Goal: Task Accomplishment & Management: Complete application form

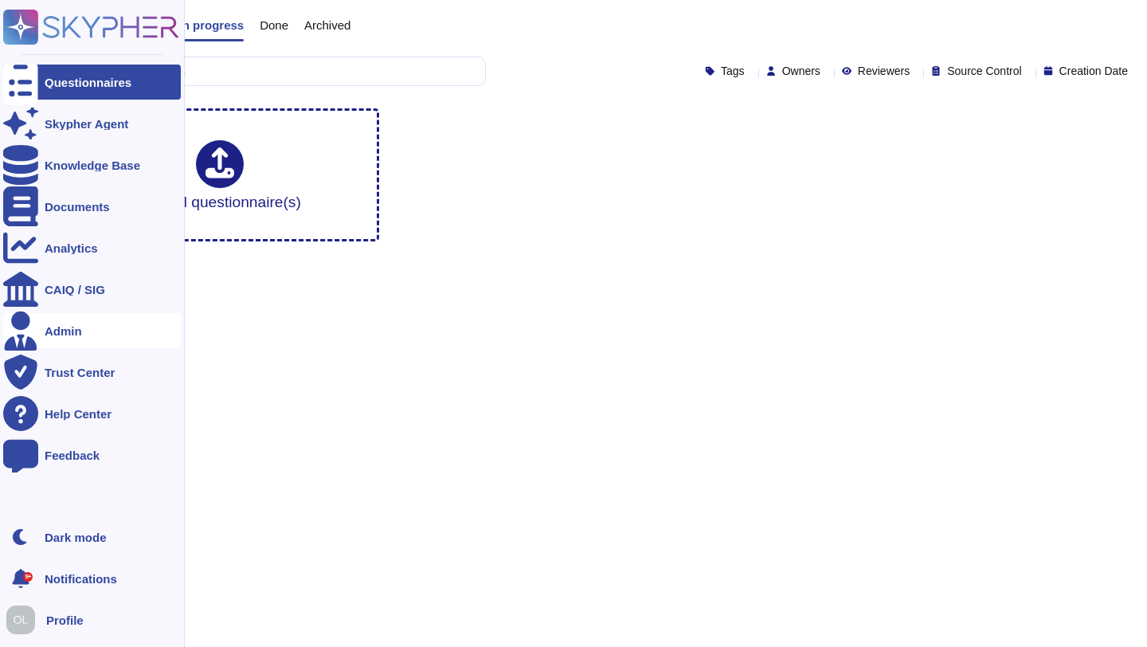
click at [65, 334] on div "Admin" at bounding box center [63, 331] width 37 height 12
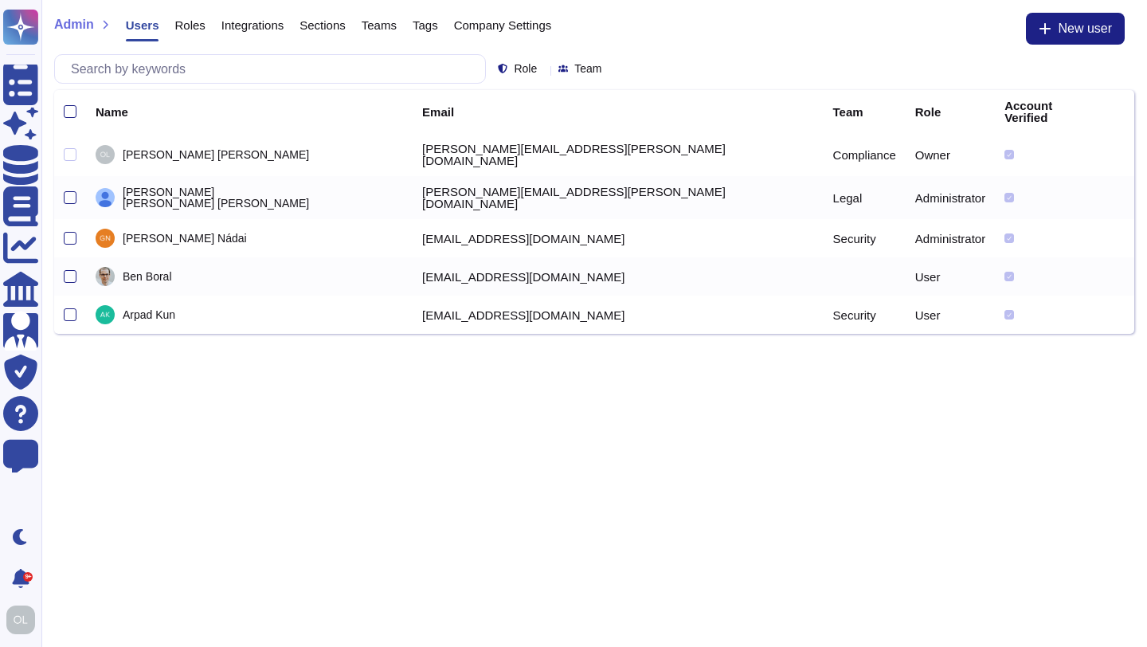
click at [193, 30] on span "Roles" at bounding box center [189, 25] width 30 height 12
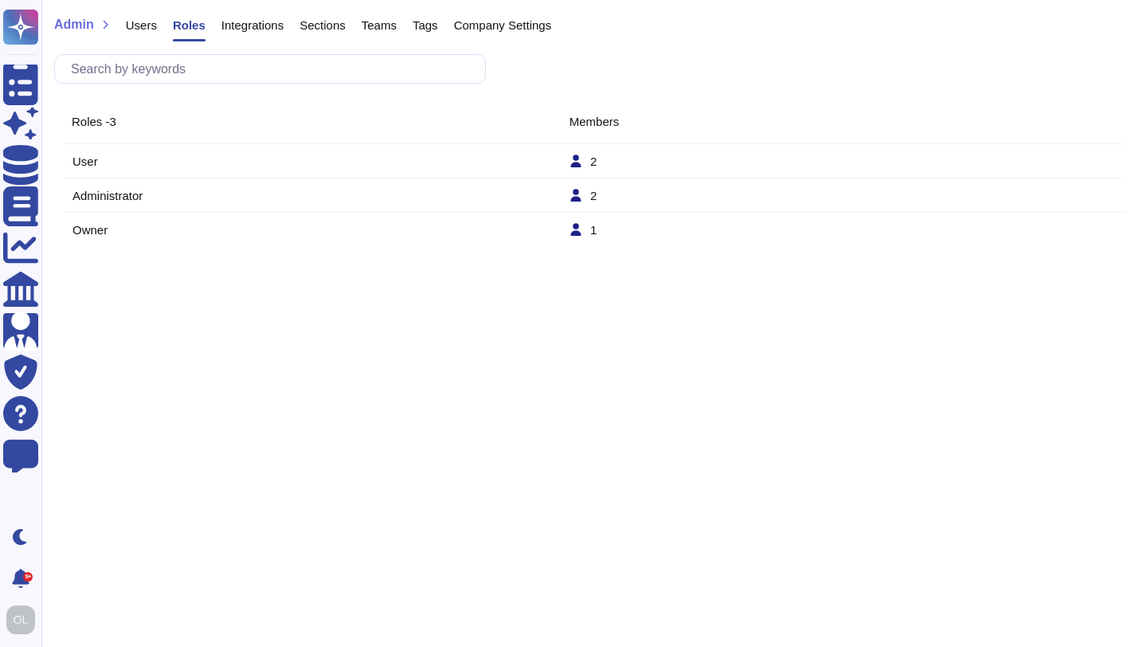
click at [84, 159] on td "User" at bounding box center [320, 162] width 497 height 14
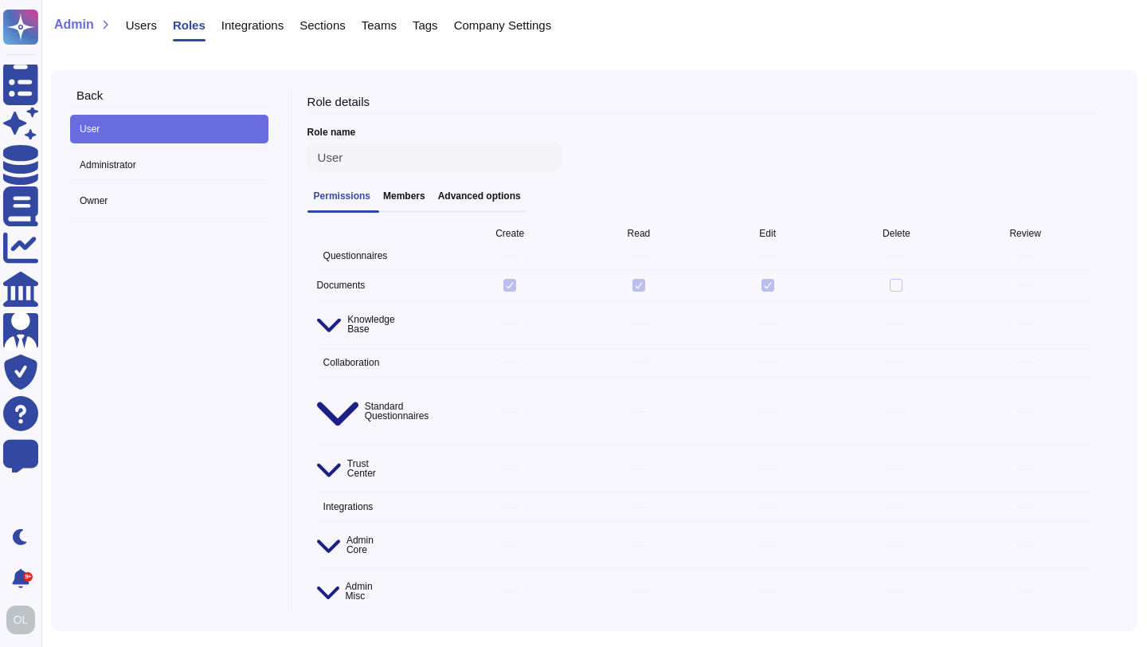
click at [471, 198] on h3 "Advanced options" at bounding box center [479, 195] width 83 height 11
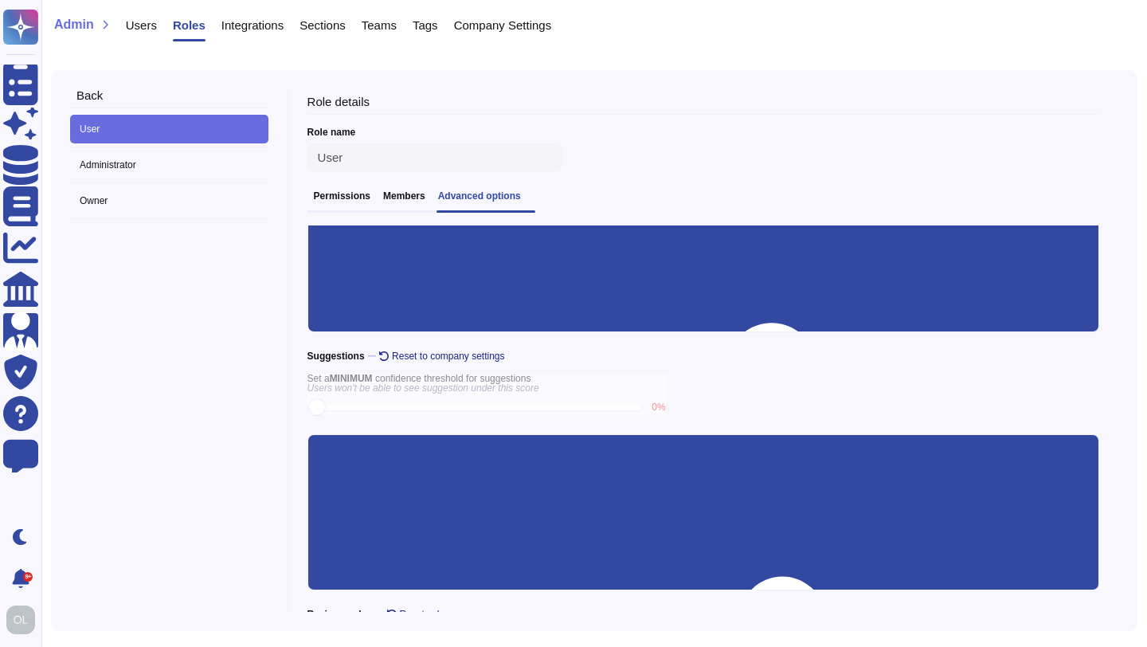
scroll to position [255, 0]
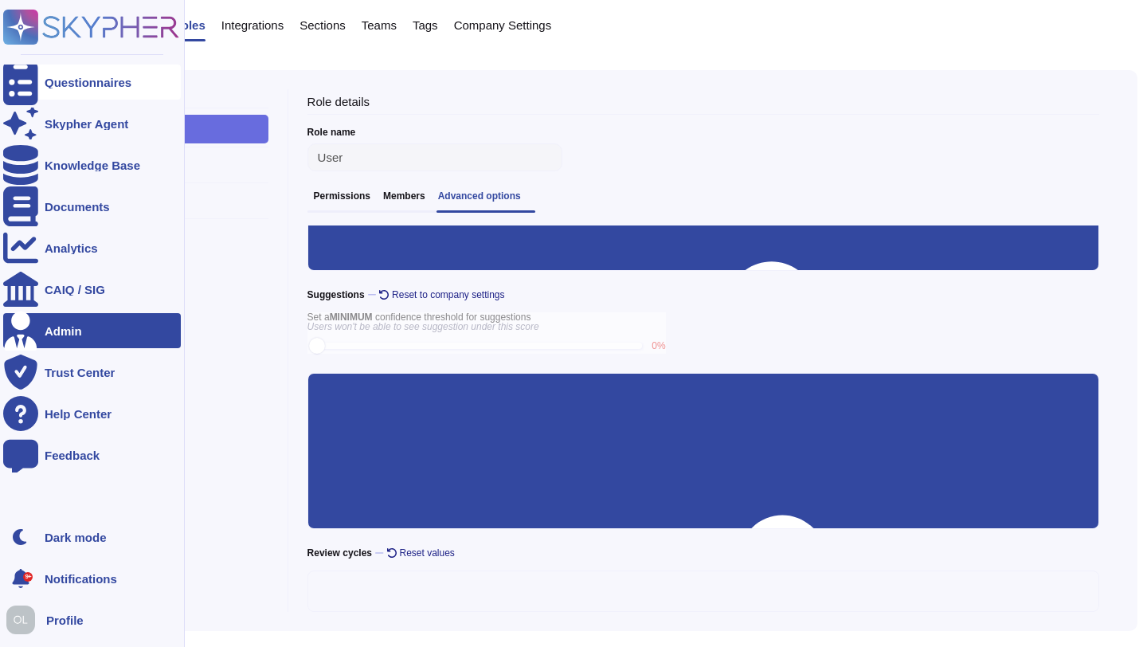
click at [52, 81] on div "Questionnaires" at bounding box center [88, 82] width 87 height 12
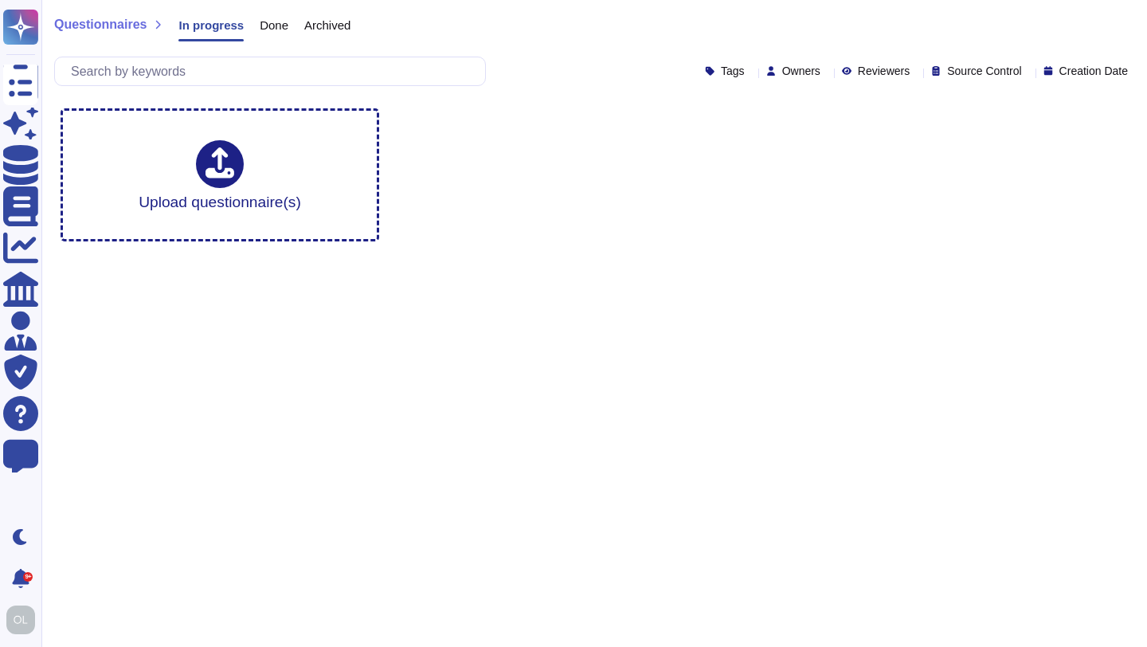
click at [273, 25] on span "Done" at bounding box center [274, 25] width 29 height 12
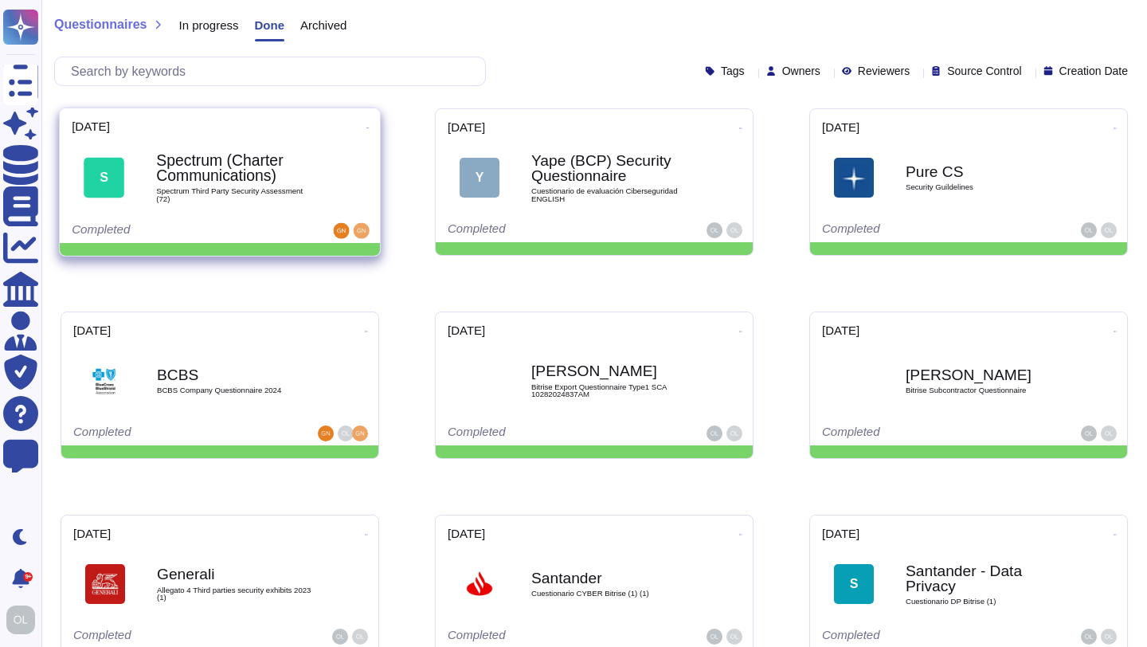
click at [254, 210] on div "S Spectrum (Charter Communications) Spectrum Third Party Security Assessment (7…" at bounding box center [220, 177] width 296 height 80
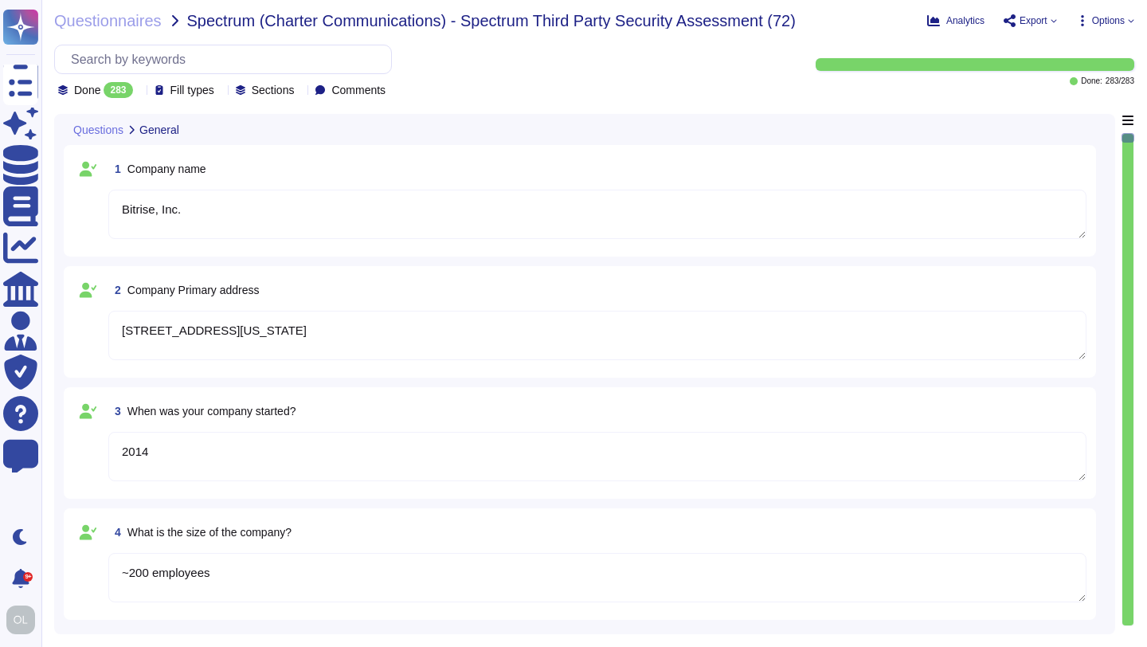
type textarea "Bitrise, Inc."
type textarea "[STREET_ADDRESS][US_STATE]"
type textarea "2014"
type textarea "~200 employees"
type textarea "- [PERSON_NAME] - Senior Security Compliance Engineer in IT Operations & Securi…"
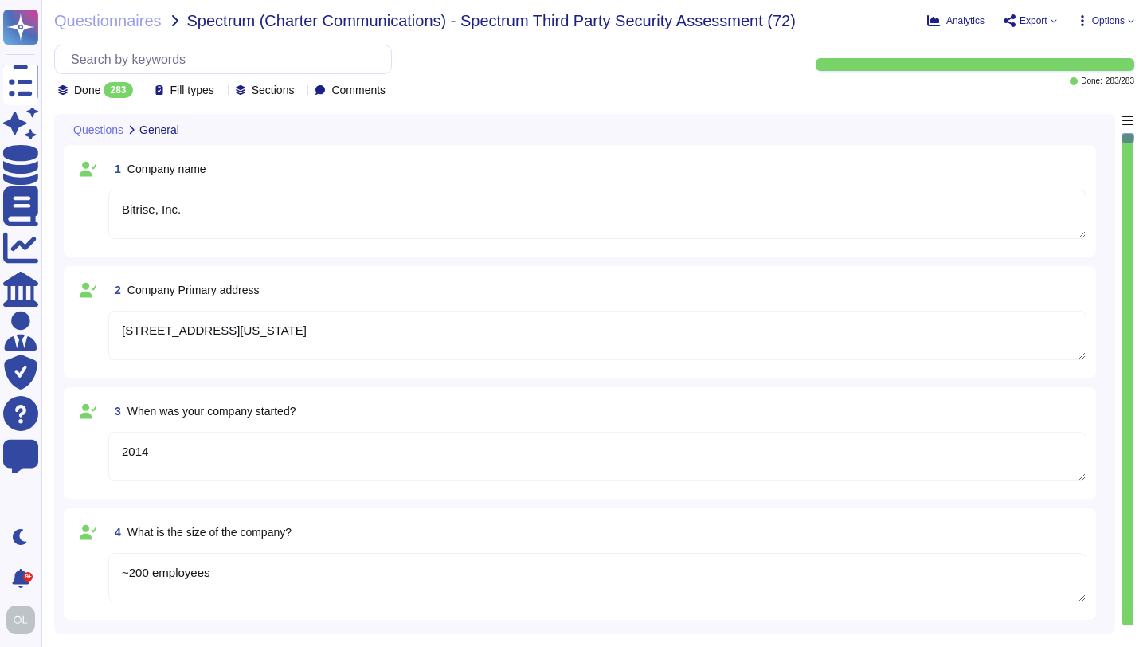
type textarea "Bitrise does not engage in on-site work contracted resources, off-site professi…"
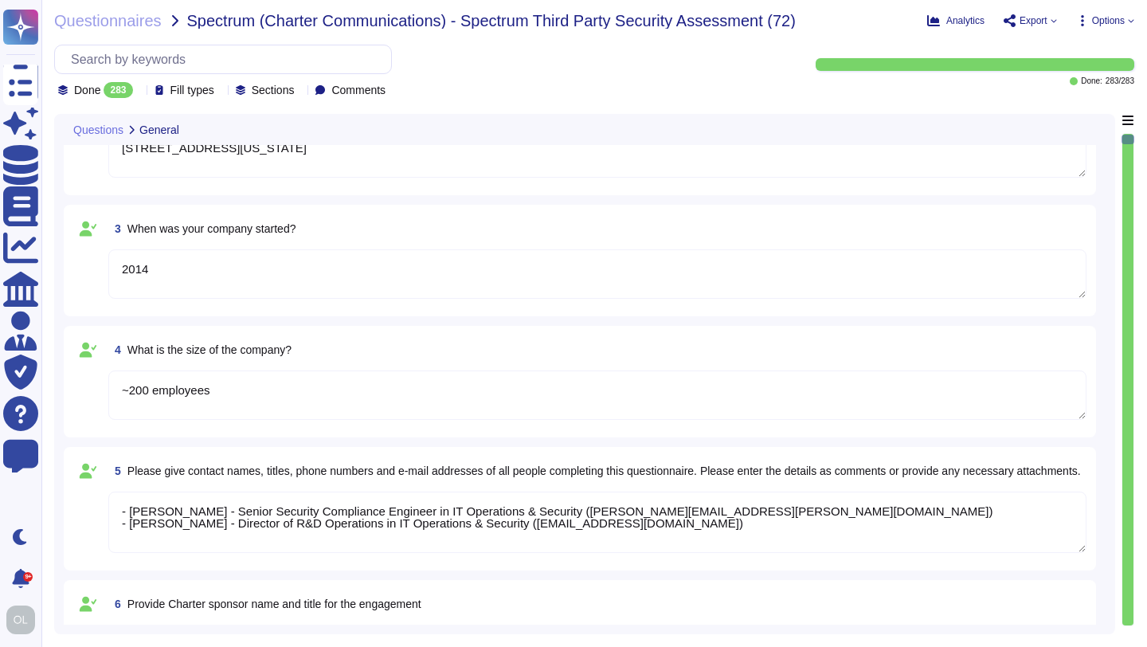
type textarea "Yes"
type textarea "Bitrise"
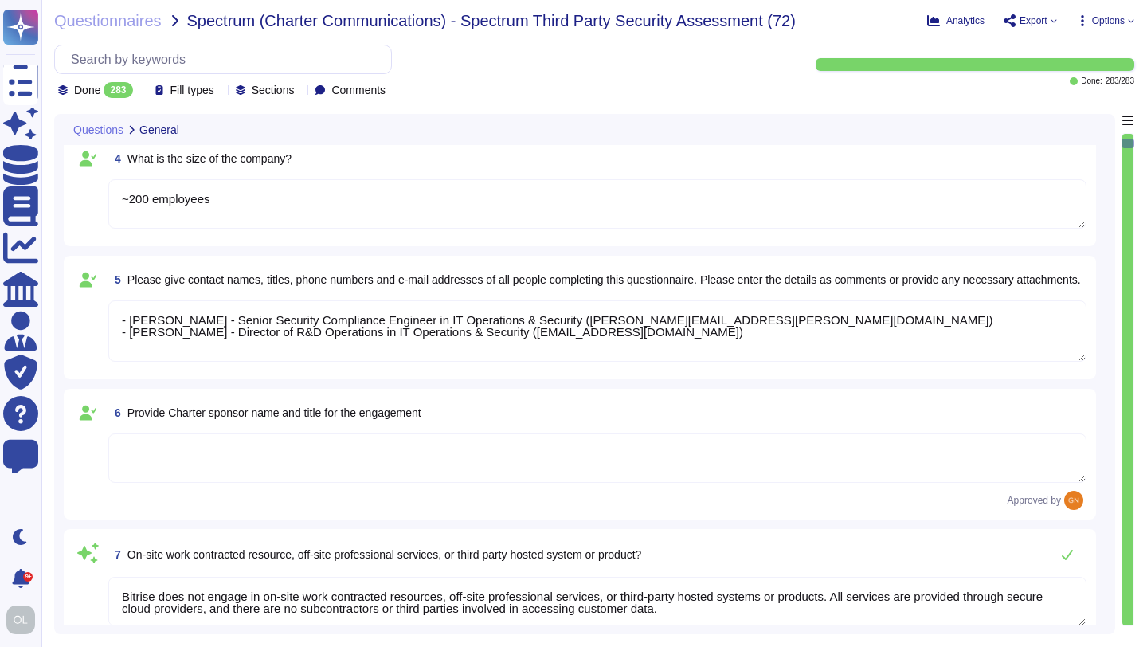
type textarea "Builds on Bitrise running on ephemeral environments that are being destroyed on…"
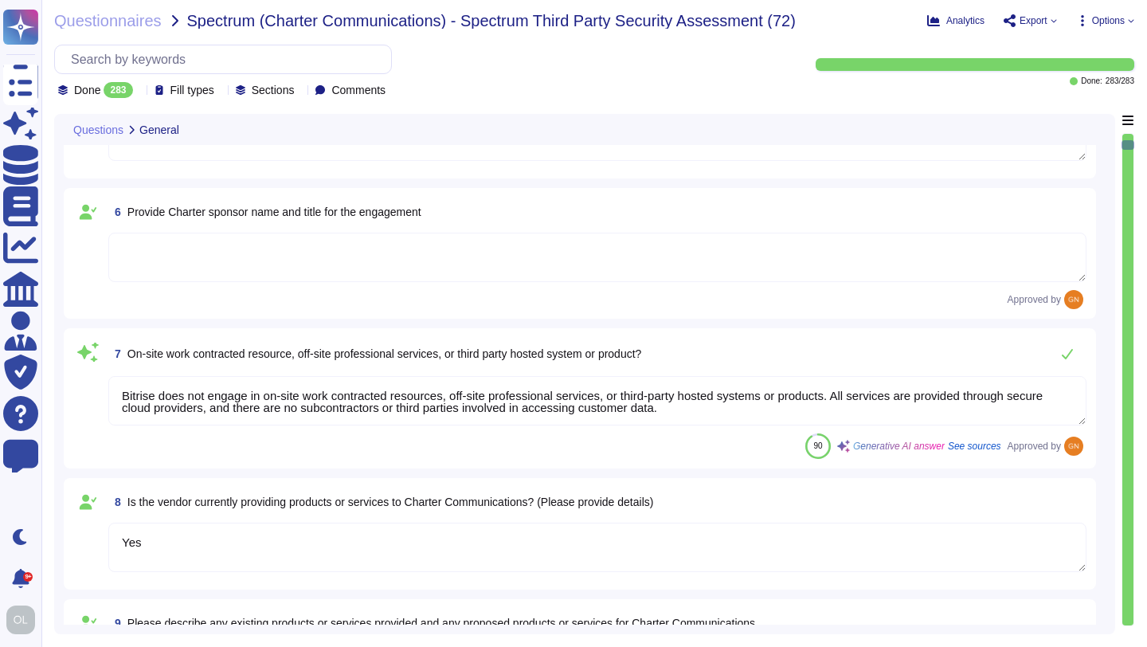
scroll to position [574, 0]
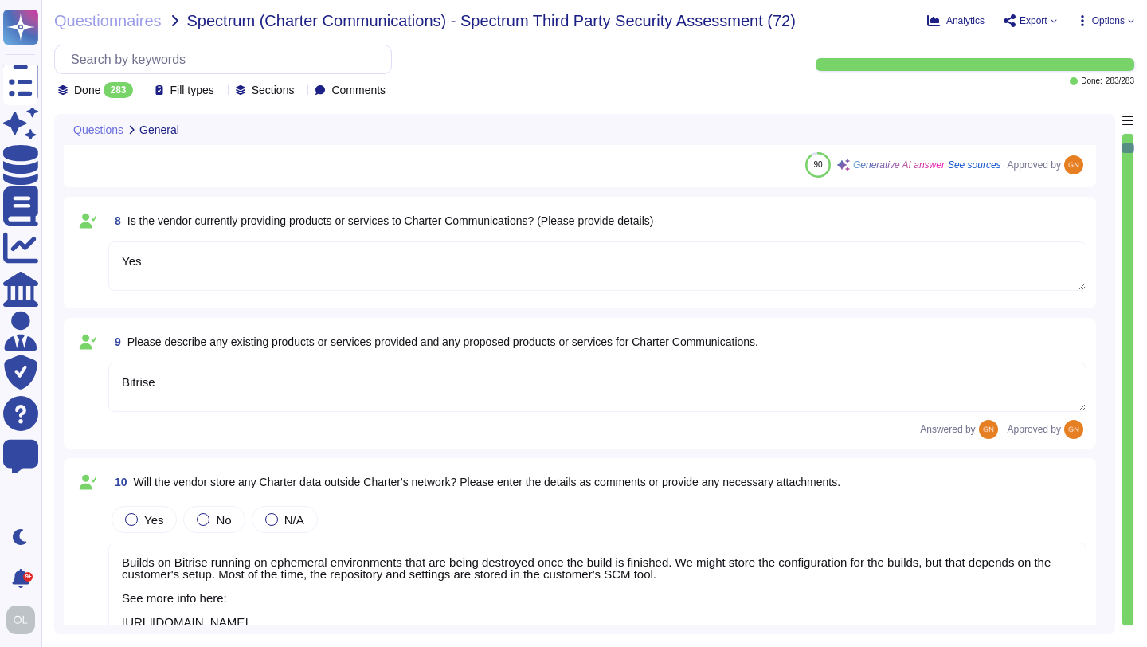
type textarea "Bitrise carries insurance policies relevant and appropriate to our business, in…"
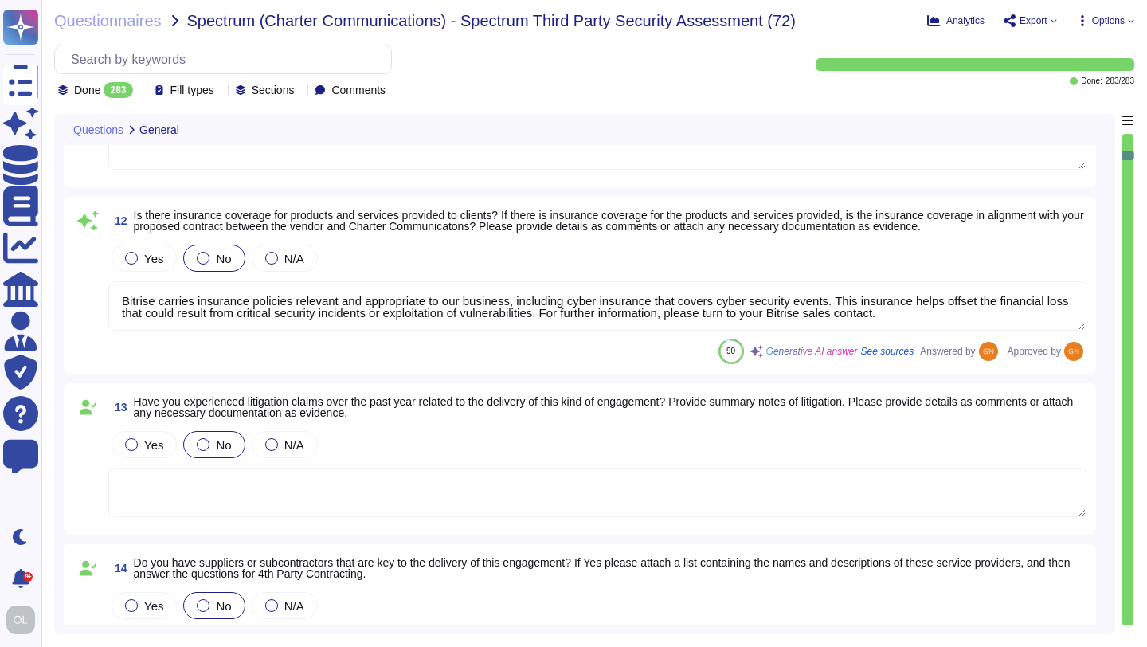
scroll to position [1418, 0]
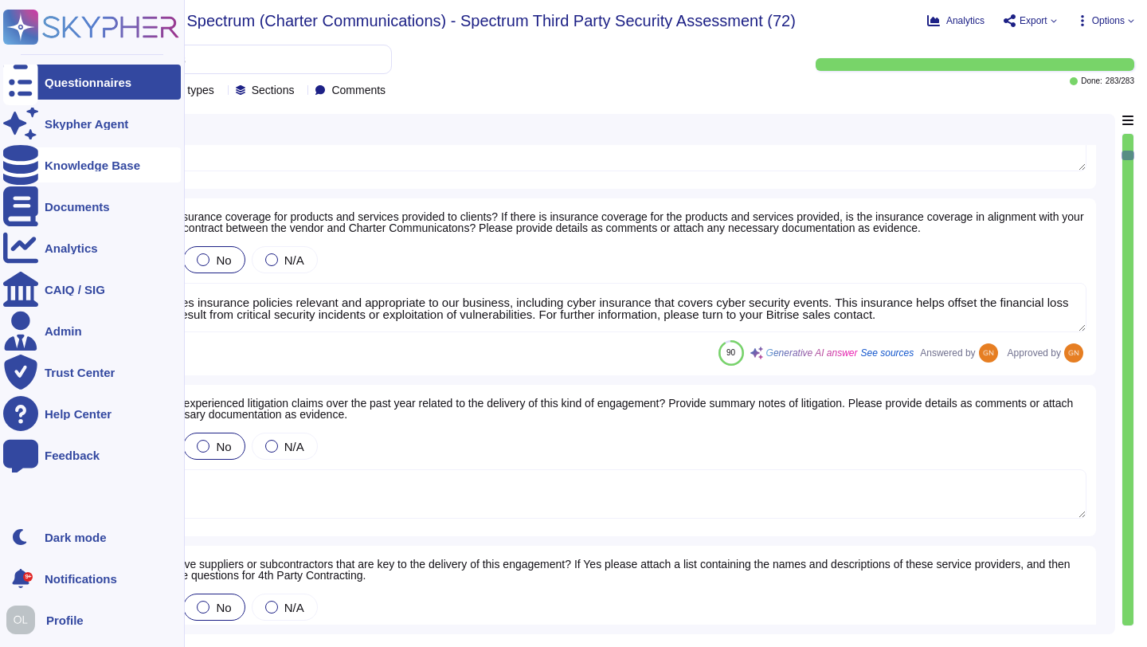
click at [72, 167] on div "Knowledge Base" at bounding box center [93, 165] width 96 height 12
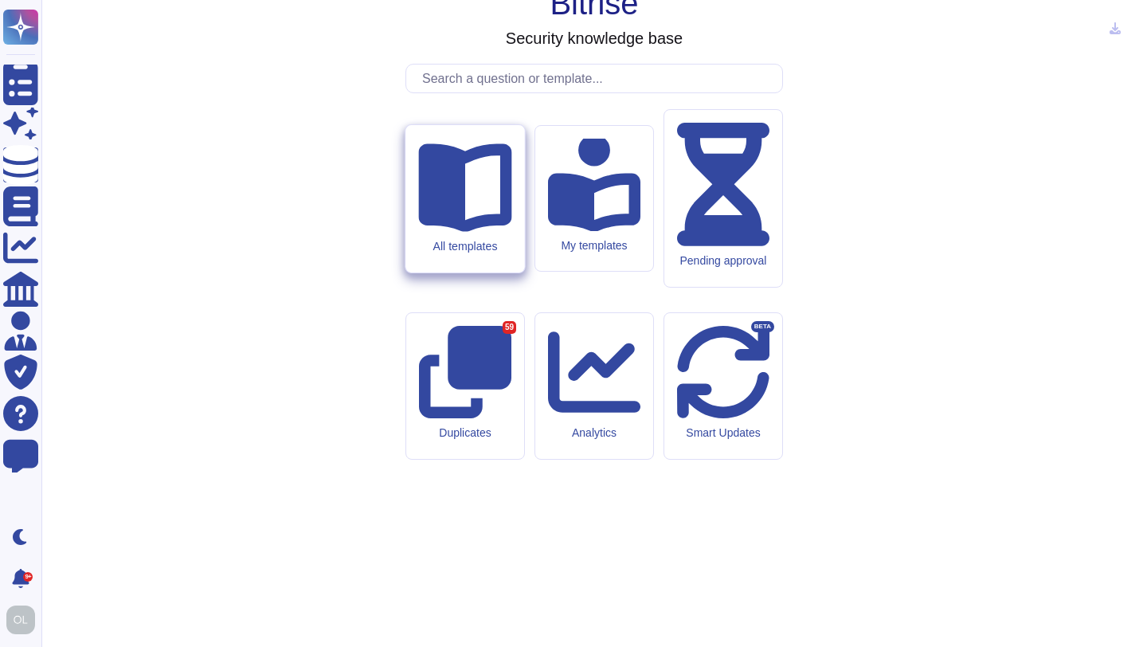
click at [459, 232] on icon at bounding box center [464, 187] width 93 height 88
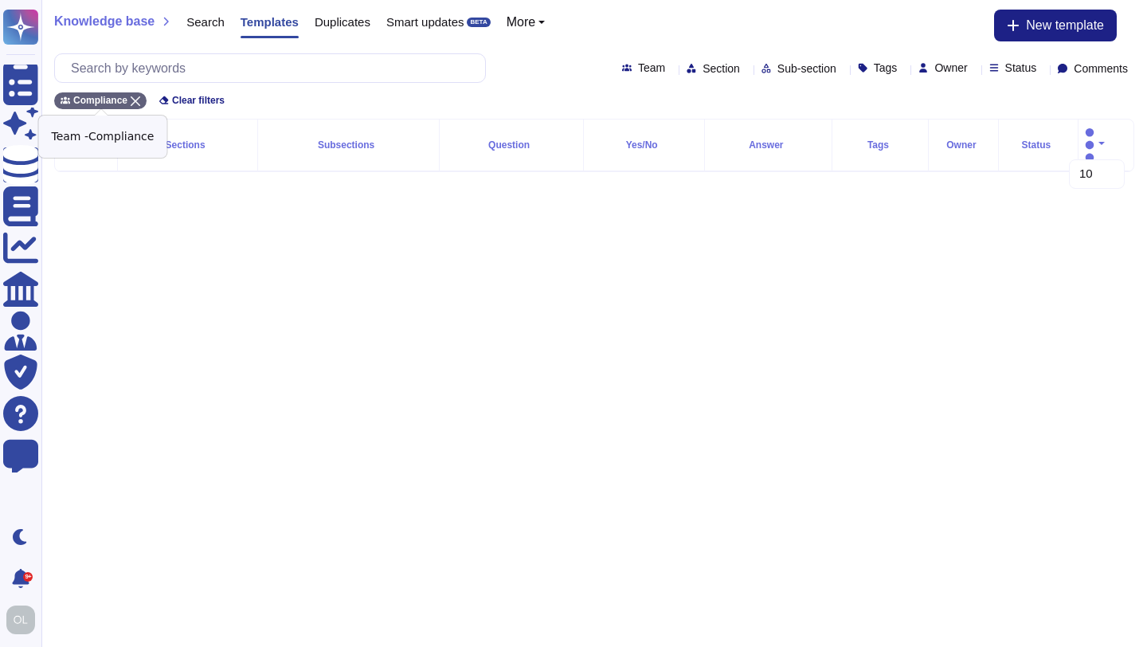
click at [137, 99] on icon at bounding box center [136, 101] width 10 height 10
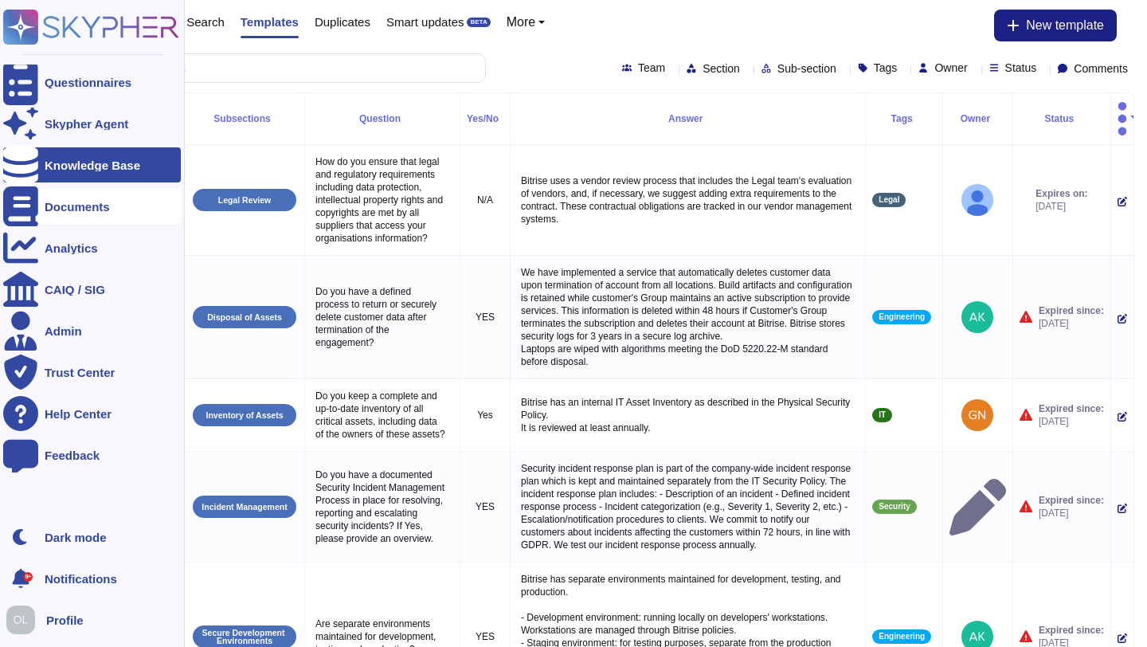
click at [76, 208] on div "Documents" at bounding box center [77, 207] width 65 height 12
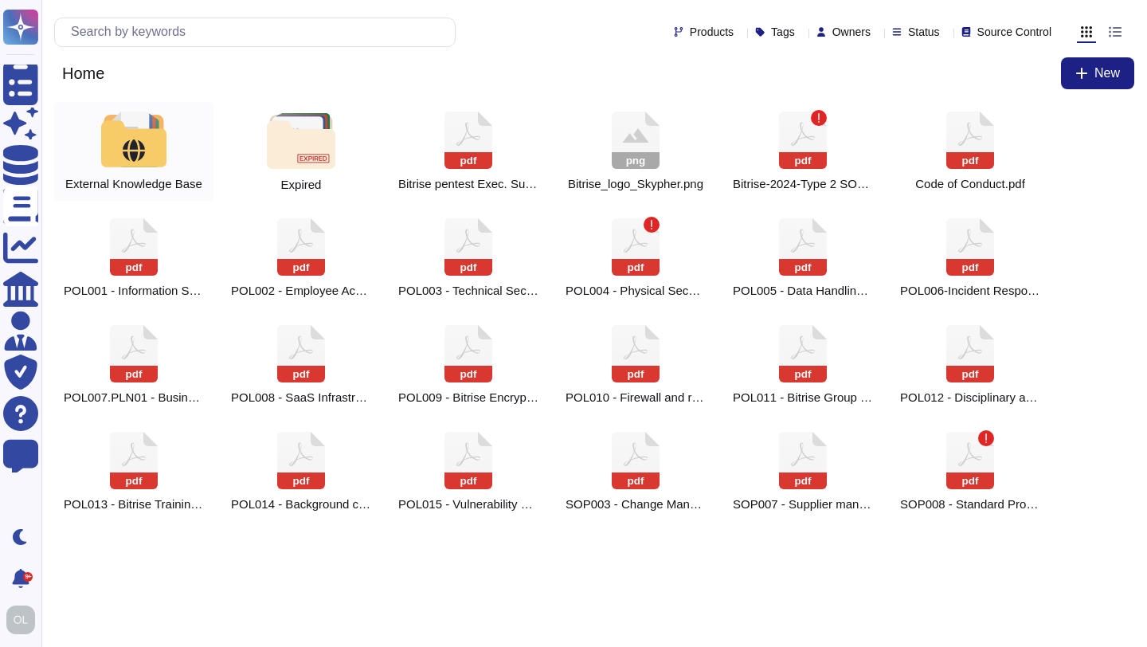
click at [151, 158] on div at bounding box center [134, 140] width 70 height 56
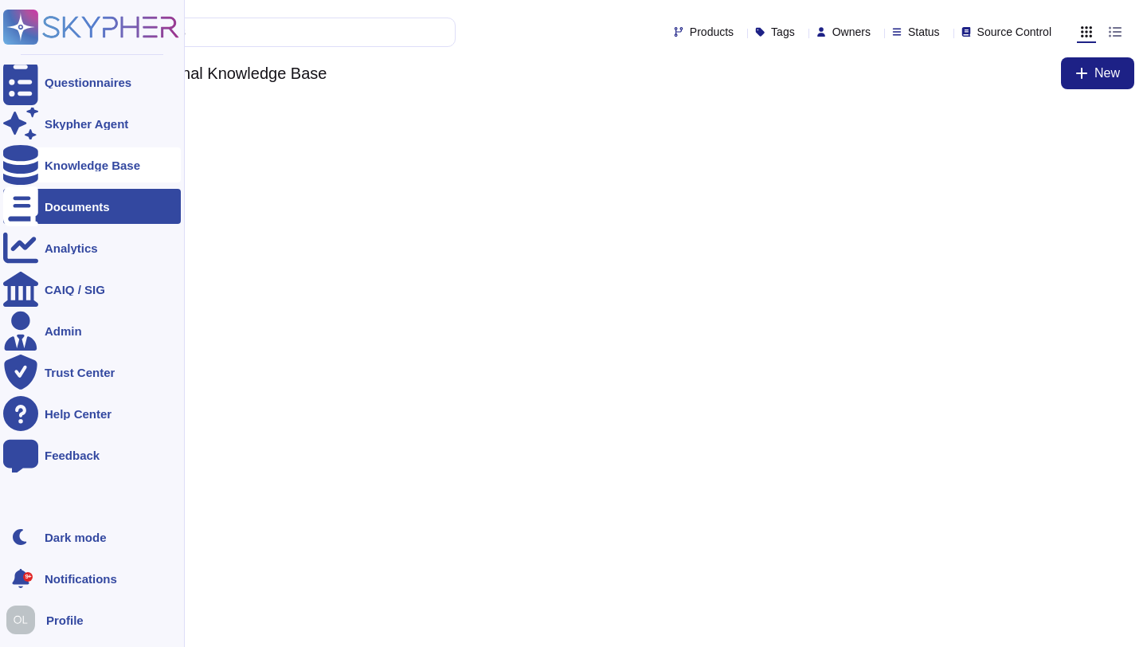
click at [33, 166] on div at bounding box center [20, 164] width 35 height 35
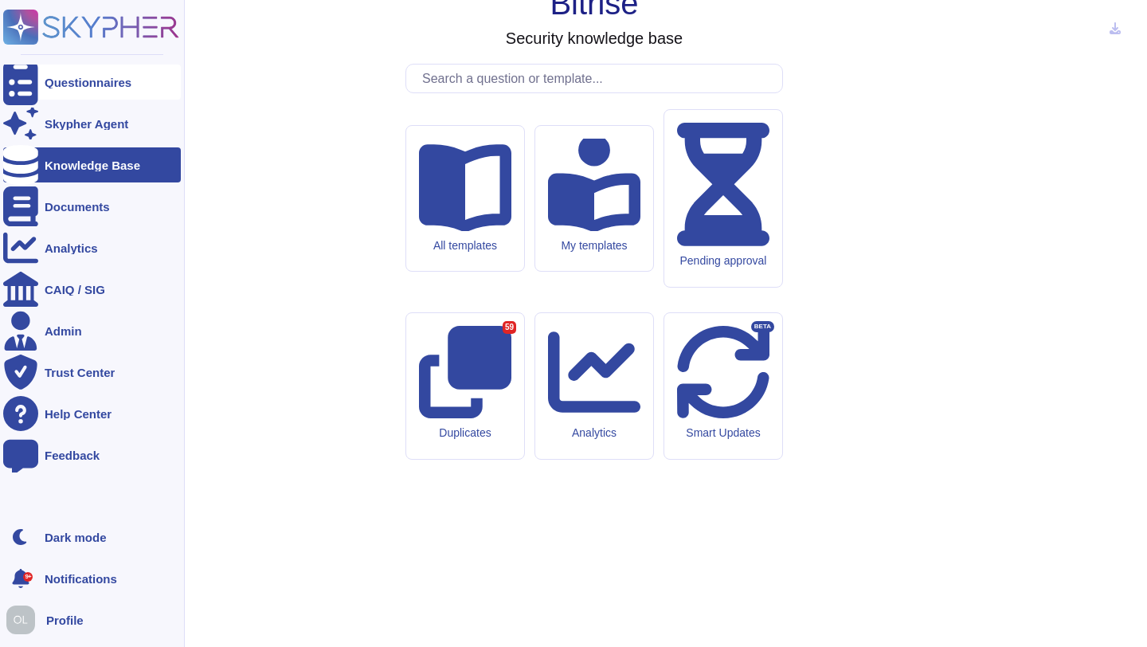
click at [57, 80] on div "Questionnaires" at bounding box center [88, 82] width 87 height 12
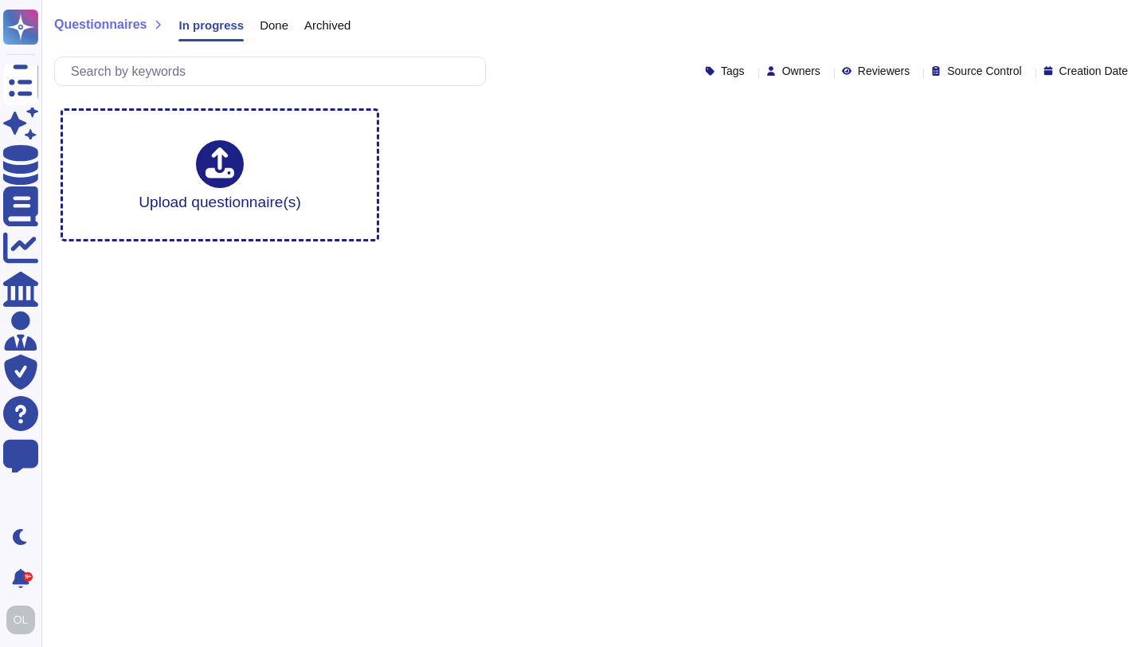
click at [272, 25] on span "Done" at bounding box center [274, 25] width 29 height 12
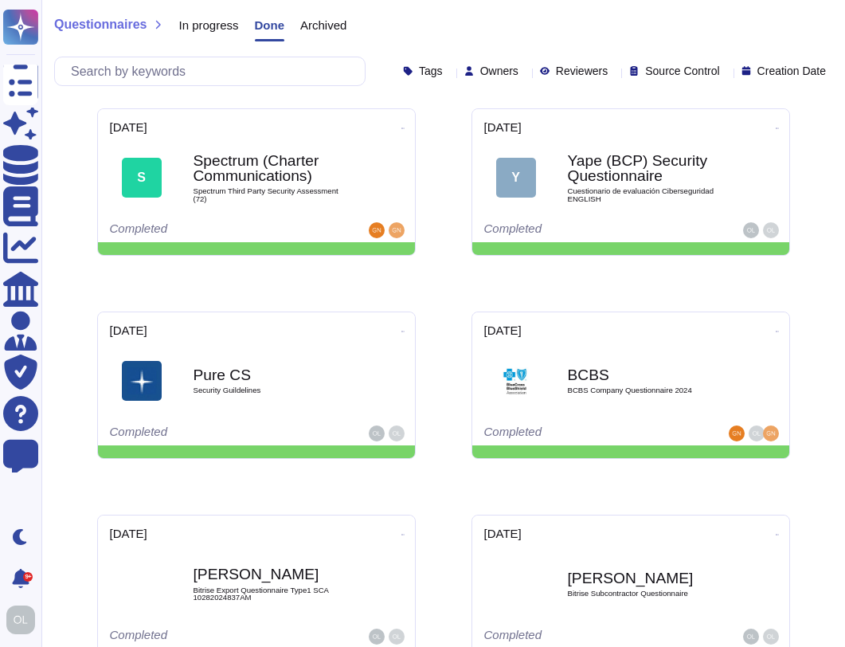
click at [214, 29] on span "In progress" at bounding box center [208, 25] width 60 height 12
